Goal: Task Accomplishment & Management: Use online tool/utility

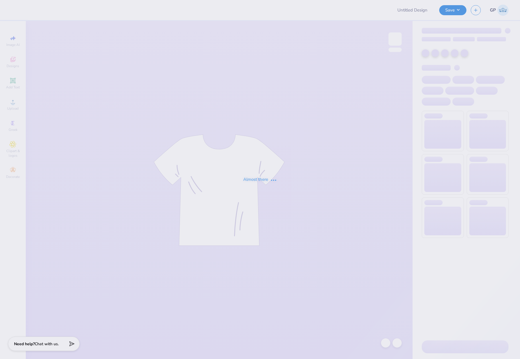
type input "Intramural Tee"
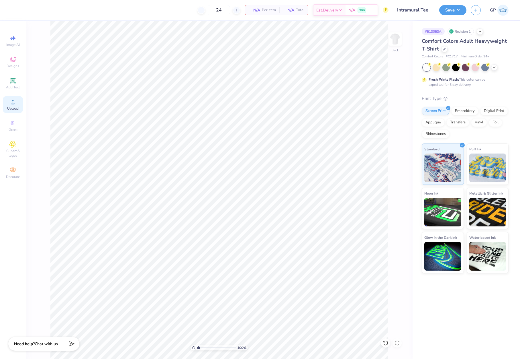
click at [14, 105] on div "Upload" at bounding box center [13, 104] width 20 height 17
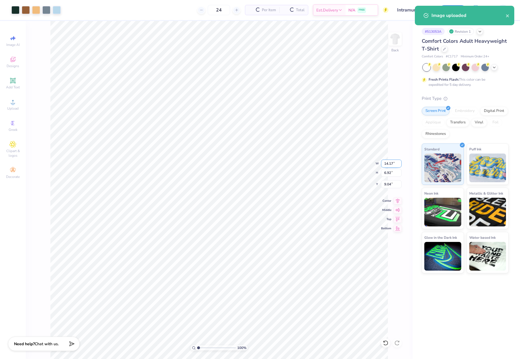
click at [387, 163] on input "14.17" at bounding box center [391, 163] width 21 height 8
type input "12.00"
type input "5.86"
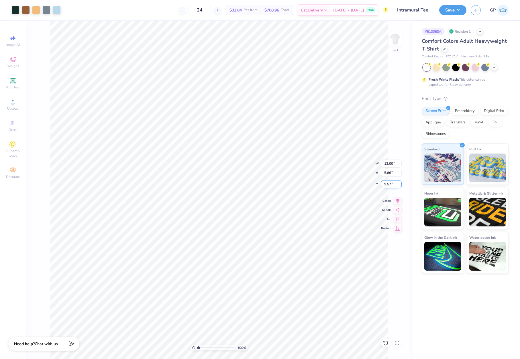
click at [392, 183] on input "9.57" at bounding box center [391, 184] width 21 height 8
type input "3.00"
click at [444, 11] on button "Save" at bounding box center [452, 9] width 27 height 10
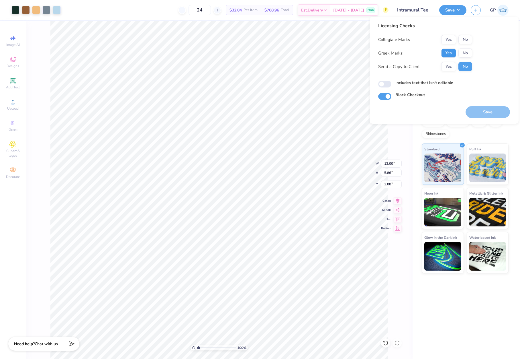
click at [450, 52] on button "Yes" at bounding box center [448, 52] width 15 height 9
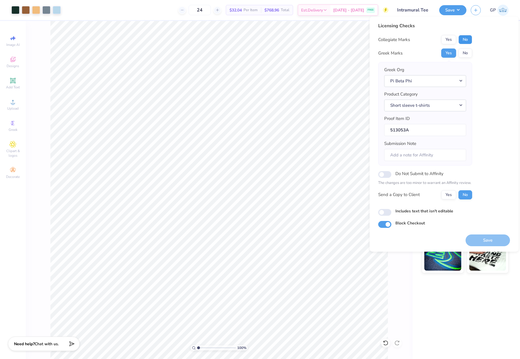
click at [464, 42] on button "No" at bounding box center [466, 39] width 14 height 9
click at [491, 239] on button "Save" at bounding box center [488, 240] width 44 height 12
click at [388, 211] on input "Includes text that isn't editable" at bounding box center [384, 212] width 13 height 7
checkbox input "true"
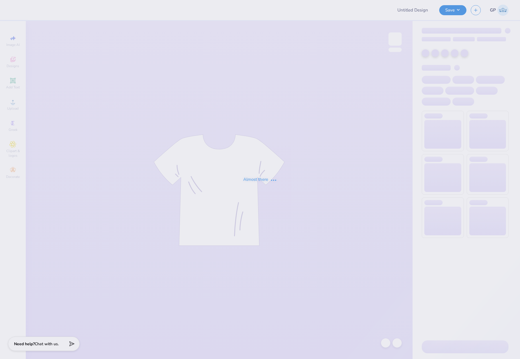
type input "hoodie for HV"
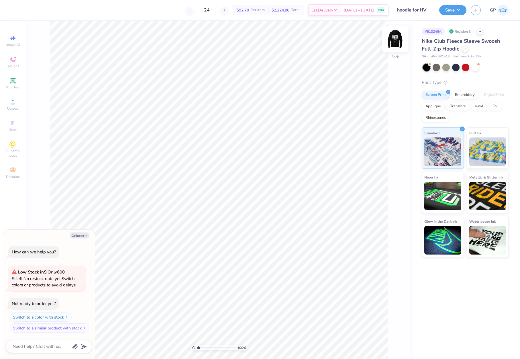
click at [394, 40] on img at bounding box center [395, 39] width 23 height 23
type textarea "x"
type input "6.68"
type textarea "x"
click at [198, 348] on div "100 %" at bounding box center [219, 347] width 57 height 5
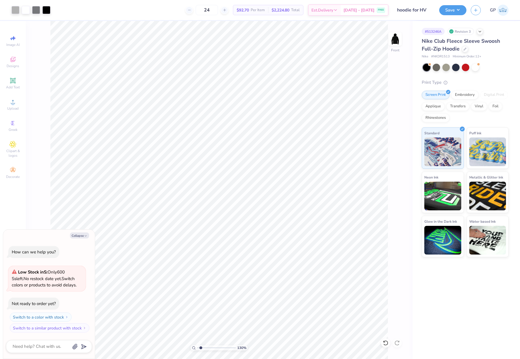
drag, startPoint x: 198, startPoint y: 348, endPoint x: 201, endPoint y: 349, distance: 3.0
click at [201, 349] on input "range" at bounding box center [216, 347] width 39 height 5
drag, startPoint x: 200, startPoint y: 347, endPoint x: 191, endPoint y: 337, distance: 13.2
type input "1"
click at [197, 345] on input "range" at bounding box center [216, 347] width 39 height 5
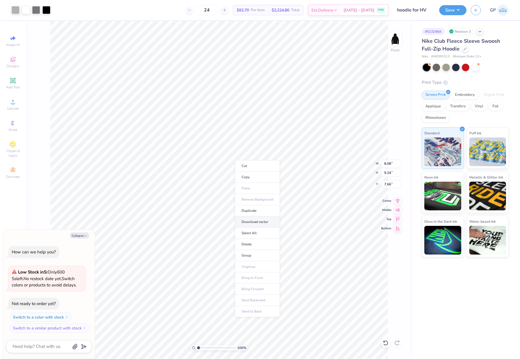
click at [257, 221] on li "Download vector" at bounding box center [257, 221] width 45 height 11
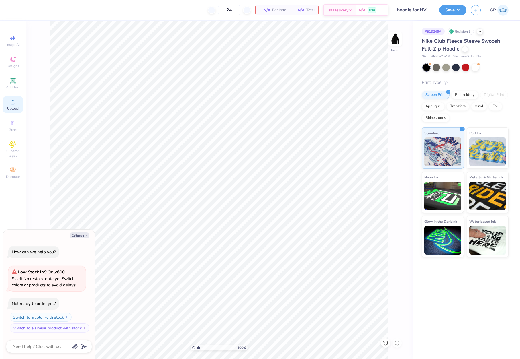
click at [14, 103] on circle at bounding box center [12, 103] width 3 height 3
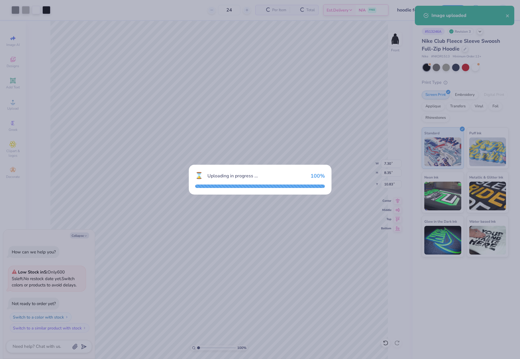
type textarea "x"
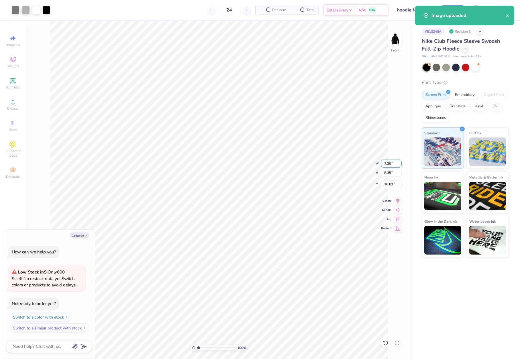
click at [386, 162] on input "7.30" at bounding box center [391, 163] width 21 height 8
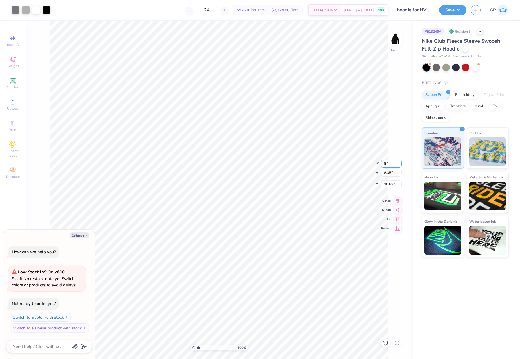
type input "8"
click at [392, 184] on input "10.83" at bounding box center [391, 184] width 21 height 8
type textarea "x"
type input "8.00"
type input "9.15"
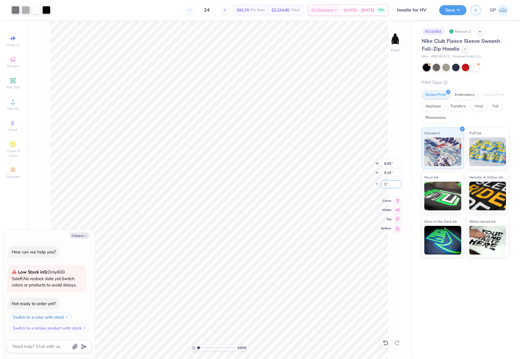
type input "3"
type textarea "x"
type input "6.00"
type textarea "x"
type input "7.57"
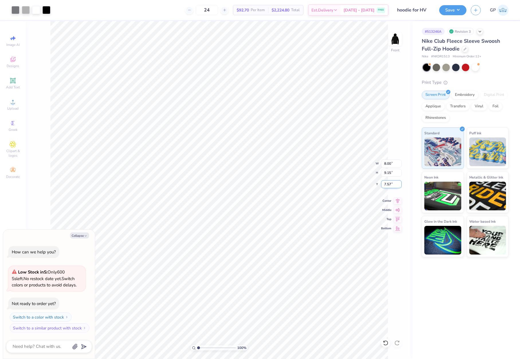
click at [366, 182] on div "100 % Front W 8.00 8.00 " H 9.15 9.15 " Y 7.57 7.57 " Center Middle Top Bottom" at bounding box center [219, 190] width 387 height 338
type textarea "x"
click at [391, 183] on input "7.55" at bounding box center [391, 184] width 21 height 8
type input "7.50"
click at [47, 12] on div at bounding box center [46, 9] width 8 height 8
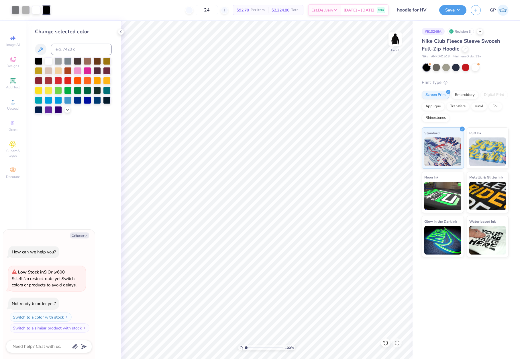
click at [47, 10] on div at bounding box center [46, 10] width 8 height 8
click at [66, 110] on icon at bounding box center [67, 109] width 5 height 5
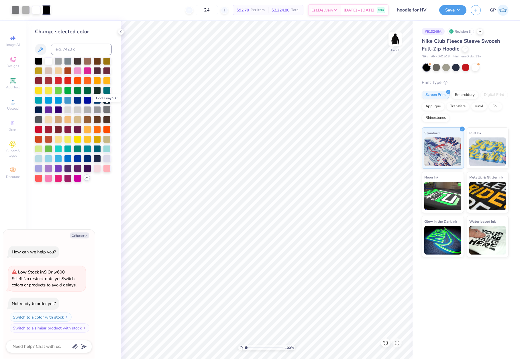
click at [106, 111] on div at bounding box center [106, 108] width 7 height 7
click at [393, 41] on img at bounding box center [395, 39] width 23 height 23
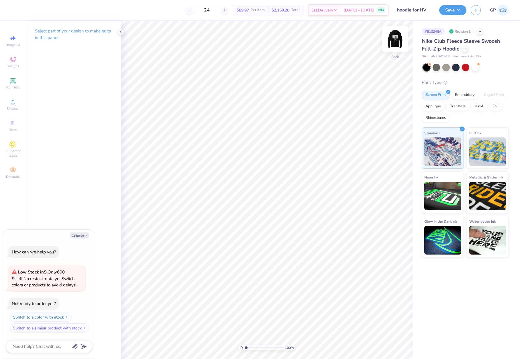
click at [396, 37] on img at bounding box center [395, 39] width 23 height 23
click at [394, 42] on img at bounding box center [395, 39] width 23 height 23
click at [19, 103] on div "Upload" at bounding box center [13, 104] width 20 height 17
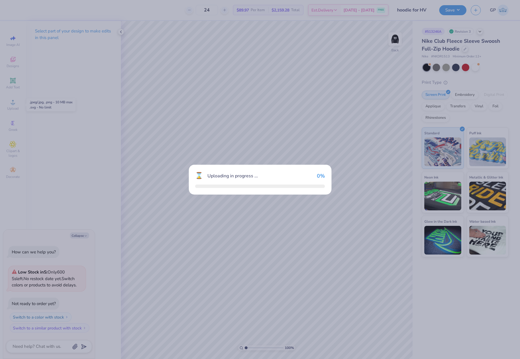
type textarea "x"
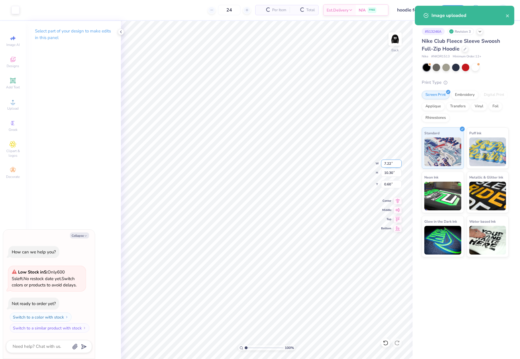
click at [386, 165] on input "7.22" at bounding box center [391, 163] width 21 height 8
type input "4"
type textarea "x"
type input "4.00"
type input "5.71"
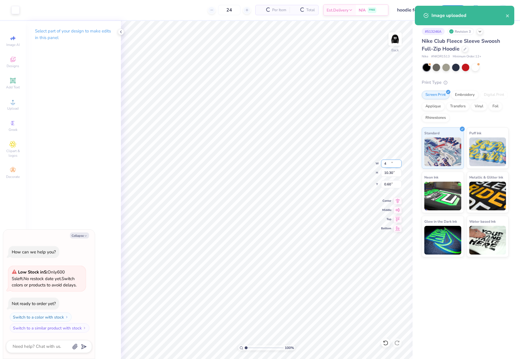
type input "2.90"
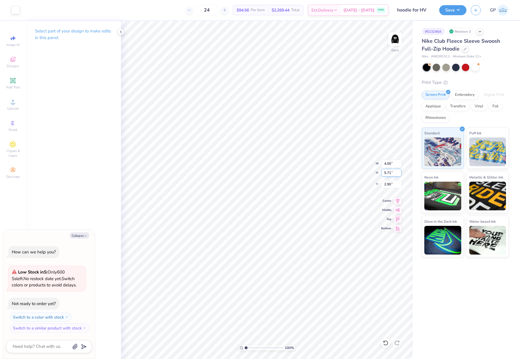
click at [391, 172] on input "5.71" at bounding box center [391, 173] width 21 height 8
type input "4"
type textarea "x"
type input "2.80"
type input "4.00"
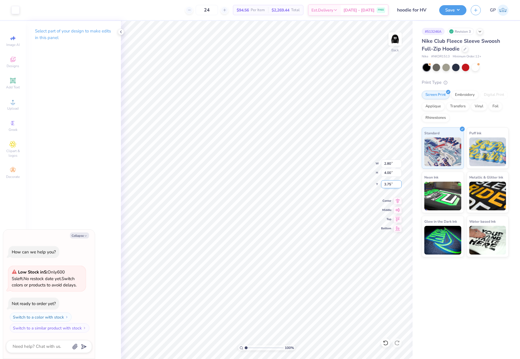
click at [390, 182] on input "3.75" at bounding box center [391, 184] width 21 height 8
type input "3"
type textarea "x"
type input "3.00"
click at [445, 13] on button "Save" at bounding box center [452, 9] width 27 height 10
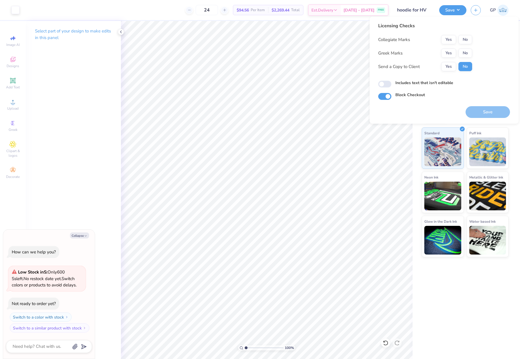
click at [458, 50] on div "Yes No" at bounding box center [456, 52] width 31 height 9
click at [464, 52] on button "No" at bounding box center [466, 52] width 14 height 9
click at [466, 37] on button "No" at bounding box center [466, 39] width 14 height 9
type textarea "x"
click at [380, 85] on input "Includes text that isn't editable" at bounding box center [384, 84] width 13 height 7
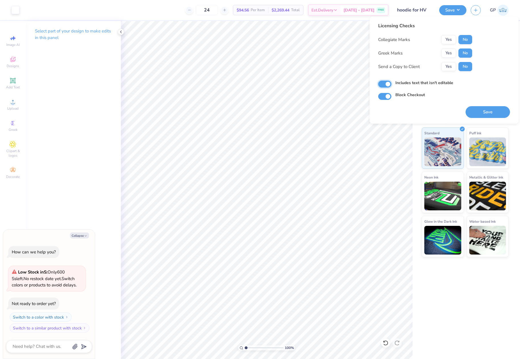
checkbox input "true"
click at [474, 112] on button "Save" at bounding box center [488, 112] width 44 height 12
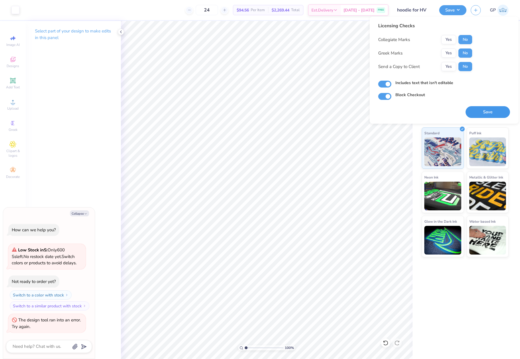
click at [489, 112] on button "Save" at bounding box center [488, 112] width 44 height 12
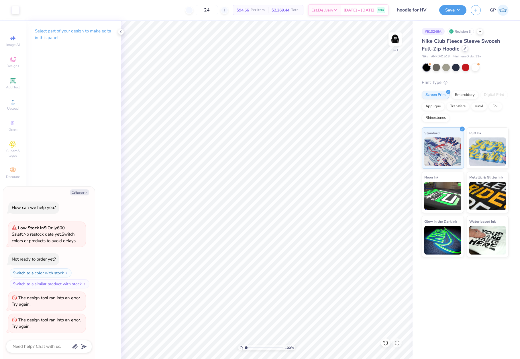
click at [464, 50] on div at bounding box center [465, 48] width 6 height 6
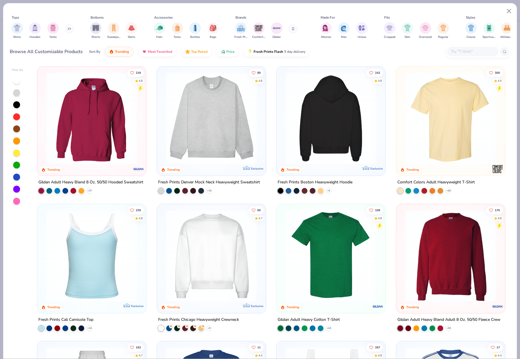
click at [328, 120] on img at bounding box center [330, 118] width 97 height 92
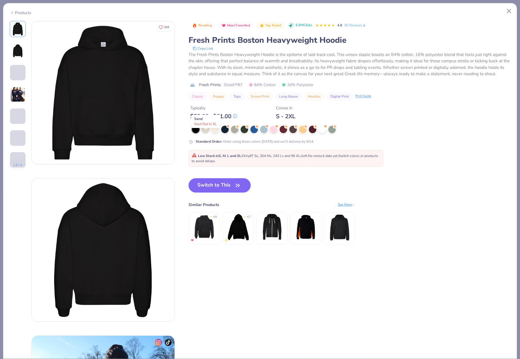
click at [207, 132] on div at bounding box center [205, 128] width 7 height 7
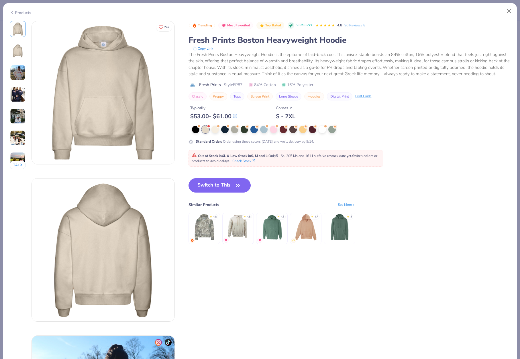
click at [107, 91] on img at bounding box center [103, 92] width 143 height 143
click at [208, 186] on button "Switch to This" at bounding box center [220, 185] width 62 height 14
click at [215, 191] on button "Switch to This" at bounding box center [220, 185] width 62 height 14
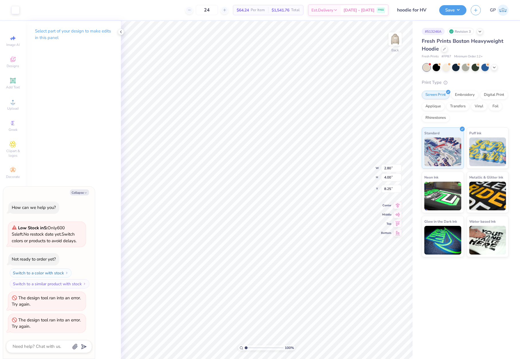
type textarea "x"
type input "3.00"
click at [14, 10] on div at bounding box center [15, 9] width 8 height 8
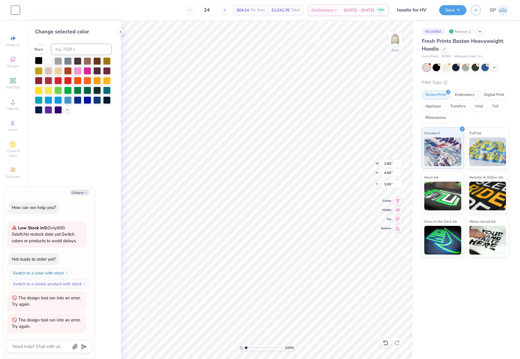
click at [38, 58] on div at bounding box center [38, 60] width 7 height 7
click at [56, 100] on div at bounding box center [57, 99] width 7 height 7
click at [394, 43] on img at bounding box center [395, 39] width 23 height 23
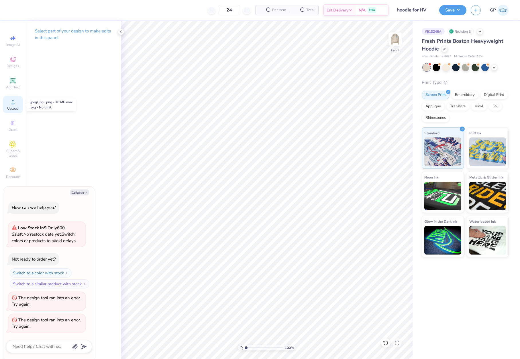
click at [14, 104] on circle at bounding box center [12, 103] width 3 height 3
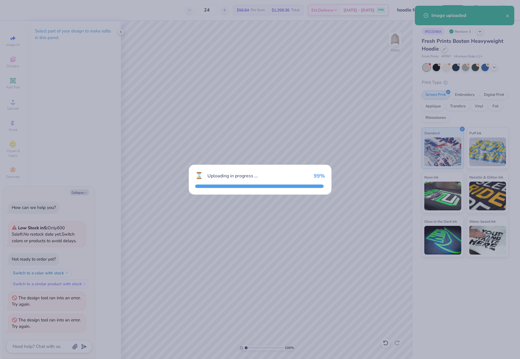
type textarea "x"
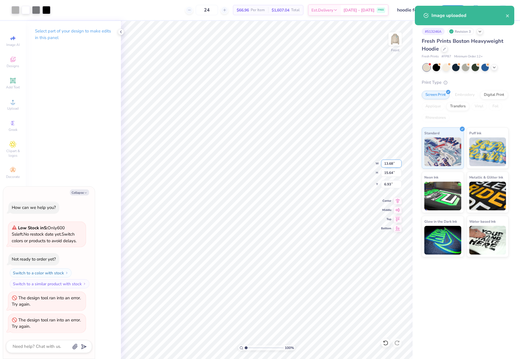
click at [394, 164] on input "13.68" at bounding box center [391, 163] width 21 height 8
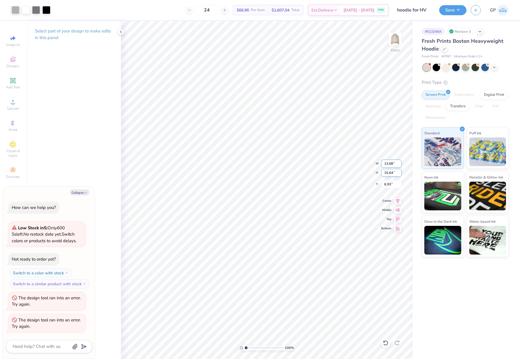
type input "9"
type input "1"
click at [389, 176] on input "15.64" at bounding box center [391, 173] width 21 height 8
type input "15"
click at [391, 187] on input "6.93" at bounding box center [391, 184] width 21 height 8
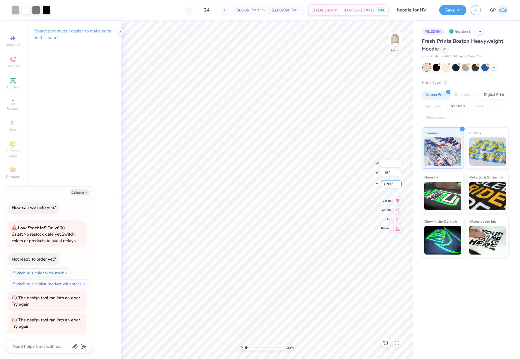
type textarea "x"
type input "13.12"
type input "15.00"
type input "6"
type textarea "x"
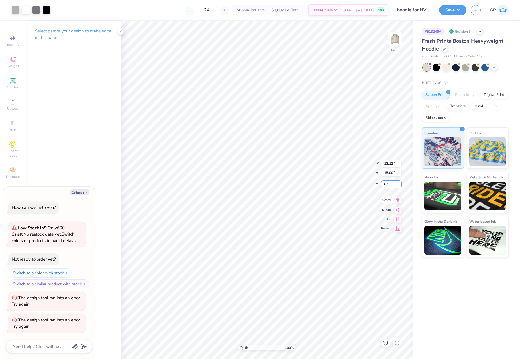
type input "6.00"
click at [451, 12] on button "Save" at bounding box center [452, 9] width 27 height 10
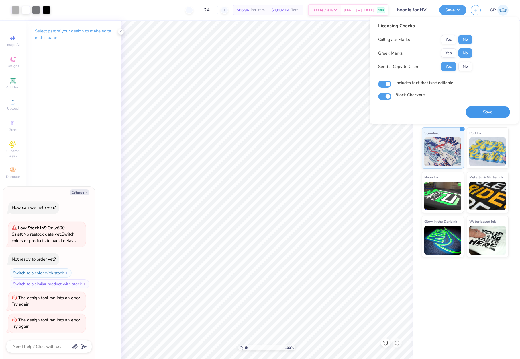
click at [481, 111] on button "Save" at bounding box center [488, 112] width 44 height 12
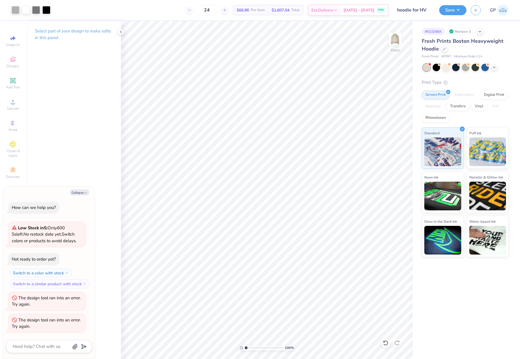
type textarea "x"
click at [389, 163] on input "13.12" at bounding box center [391, 163] width 21 height 8
type input "12.5"
type textarea "x"
type input "12.50"
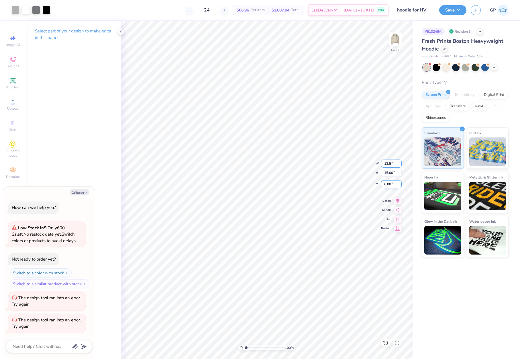
type input "14.30"
click at [392, 183] on input "6.35" at bounding box center [391, 184] width 21 height 8
type input "6"
type textarea "x"
type input "6.00"
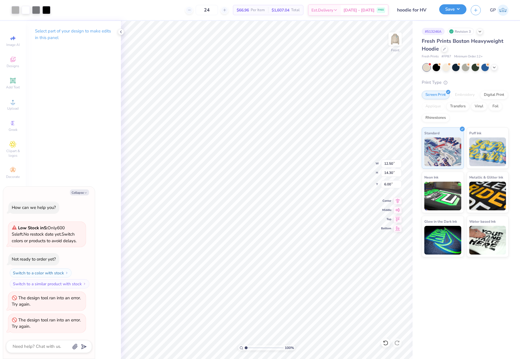
click at [446, 11] on button "Save" at bounding box center [452, 9] width 27 height 10
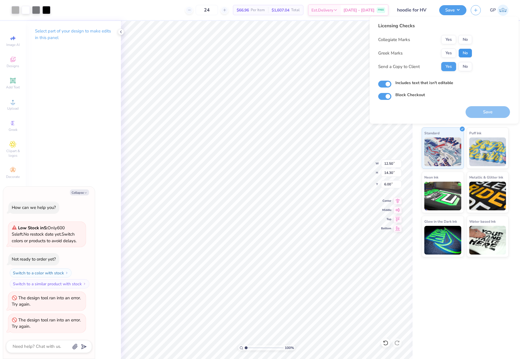
click at [466, 53] on button "No" at bounding box center [466, 52] width 14 height 9
click at [465, 41] on button "No" at bounding box center [466, 39] width 14 height 9
click at [484, 114] on button "Save" at bounding box center [488, 112] width 44 height 12
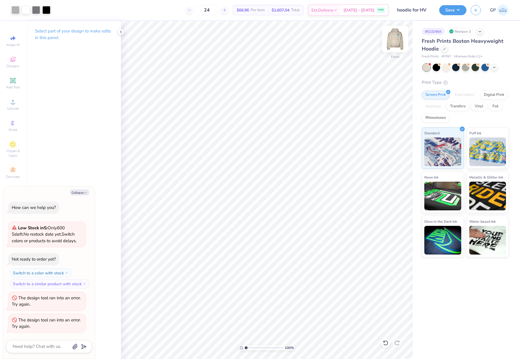
click at [391, 38] on img at bounding box center [395, 39] width 23 height 23
type textarea "x"
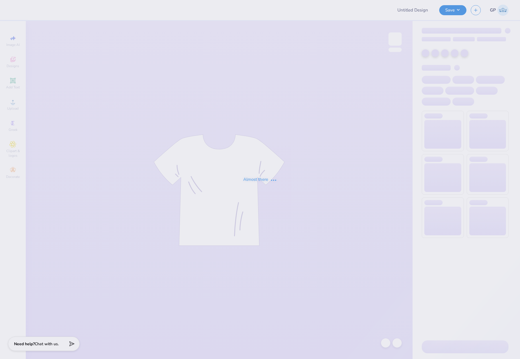
type input "kd hoco"
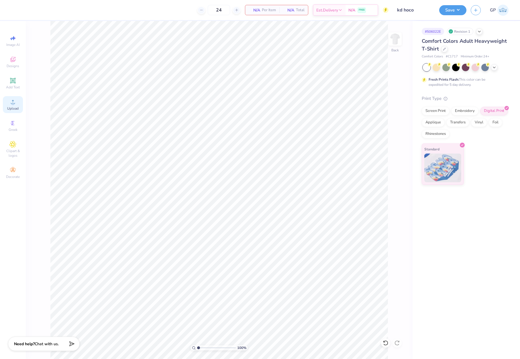
click at [11, 104] on icon at bounding box center [12, 101] width 7 height 7
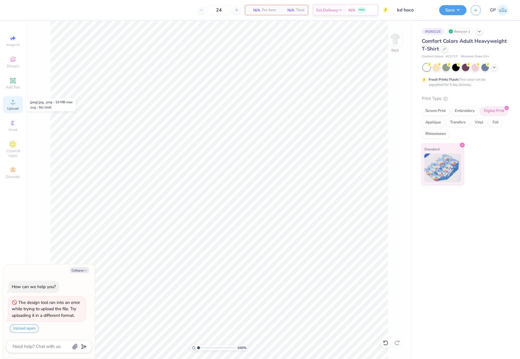
click at [12, 110] on span "Upload" at bounding box center [12, 108] width 11 height 5
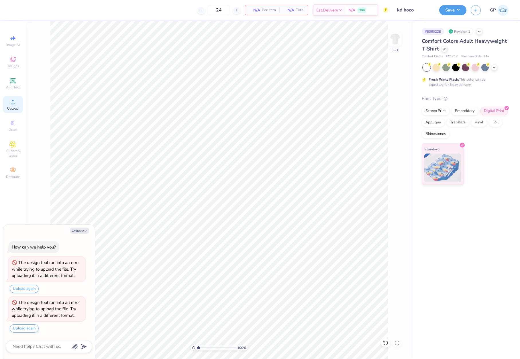
click at [17, 100] on div "Upload" at bounding box center [13, 104] width 20 height 17
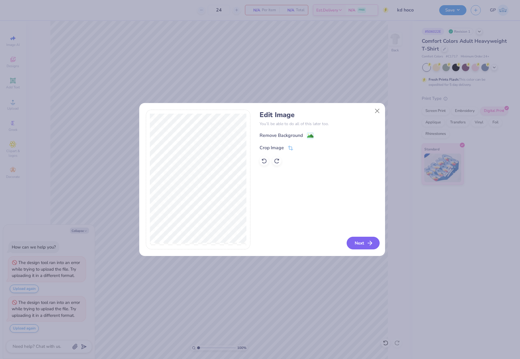
click at [355, 243] on button "Next" at bounding box center [363, 243] width 33 height 13
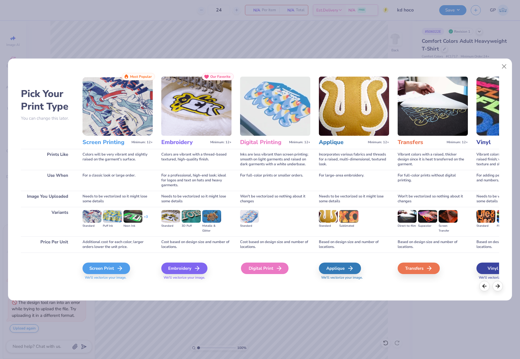
click at [269, 267] on div "Digital Print" at bounding box center [265, 267] width 48 height 11
type textarea "x"
